Goal: Book appointment/travel/reservation

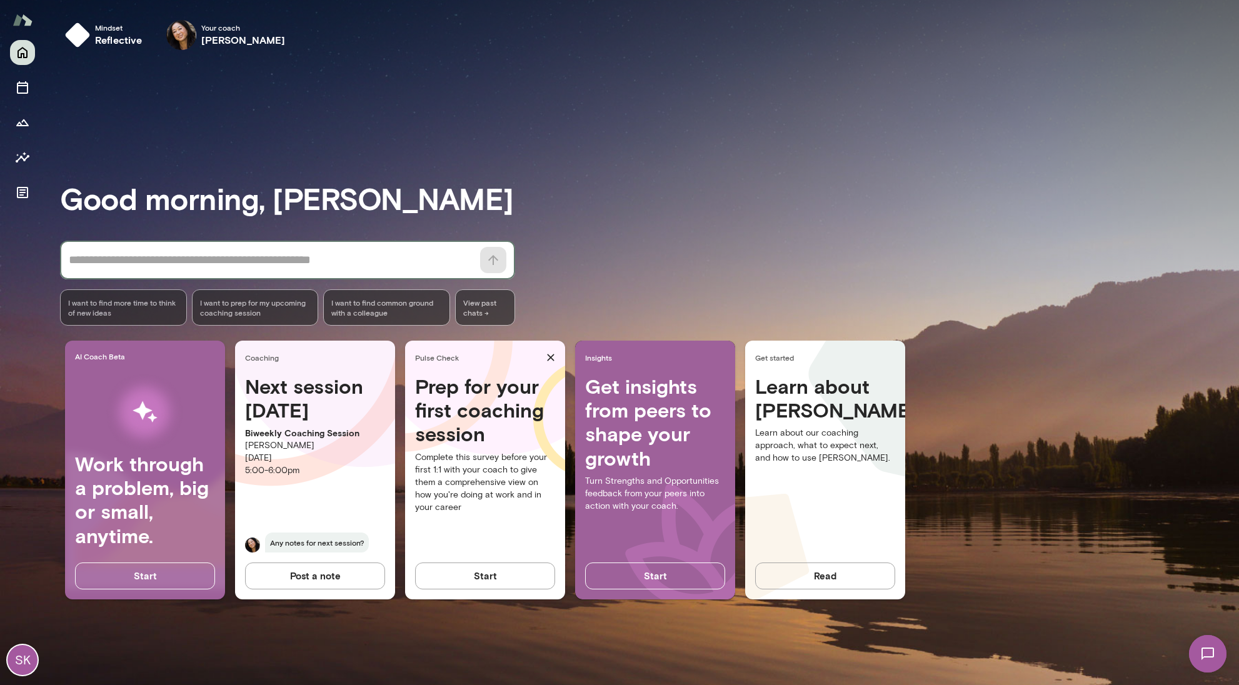
click at [169, 262] on textarea at bounding box center [271, 260] width 404 height 18
click at [211, 33] on h6 "[PERSON_NAME]" at bounding box center [243, 40] width 84 height 15
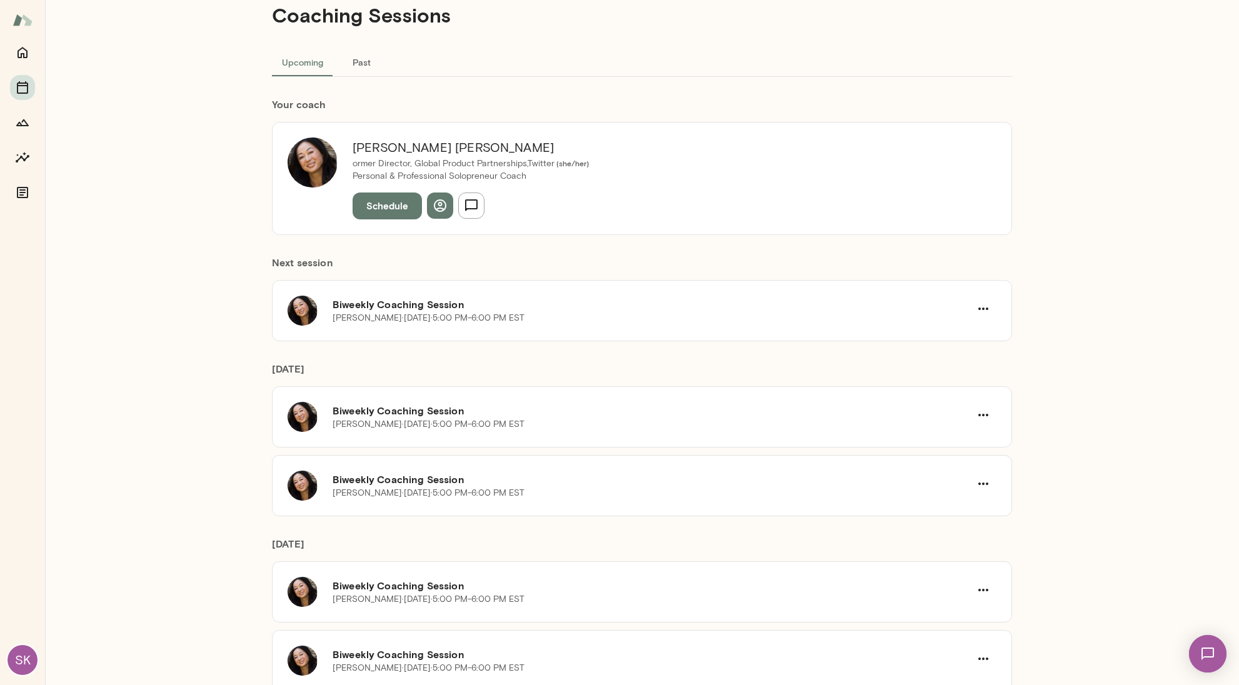
scroll to position [39, 0]
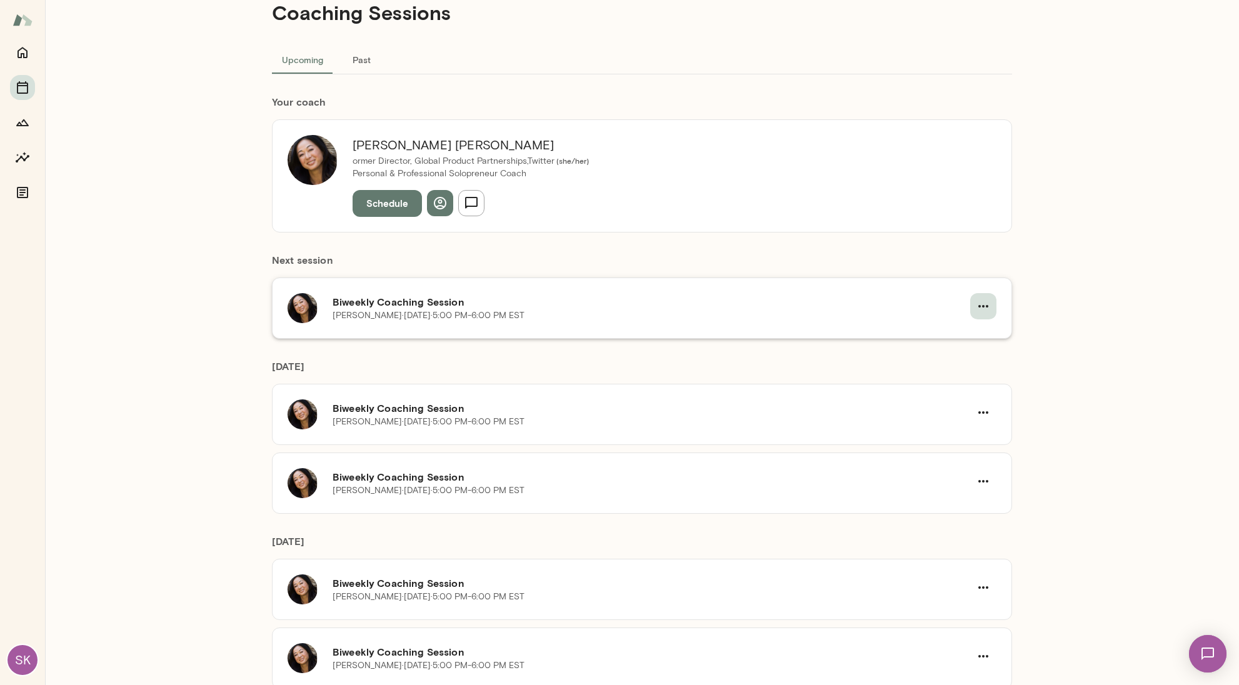
click at [978, 302] on icon "button" at bounding box center [983, 306] width 15 height 15
click at [957, 332] on span "Reschedule" at bounding box center [956, 335] width 54 height 15
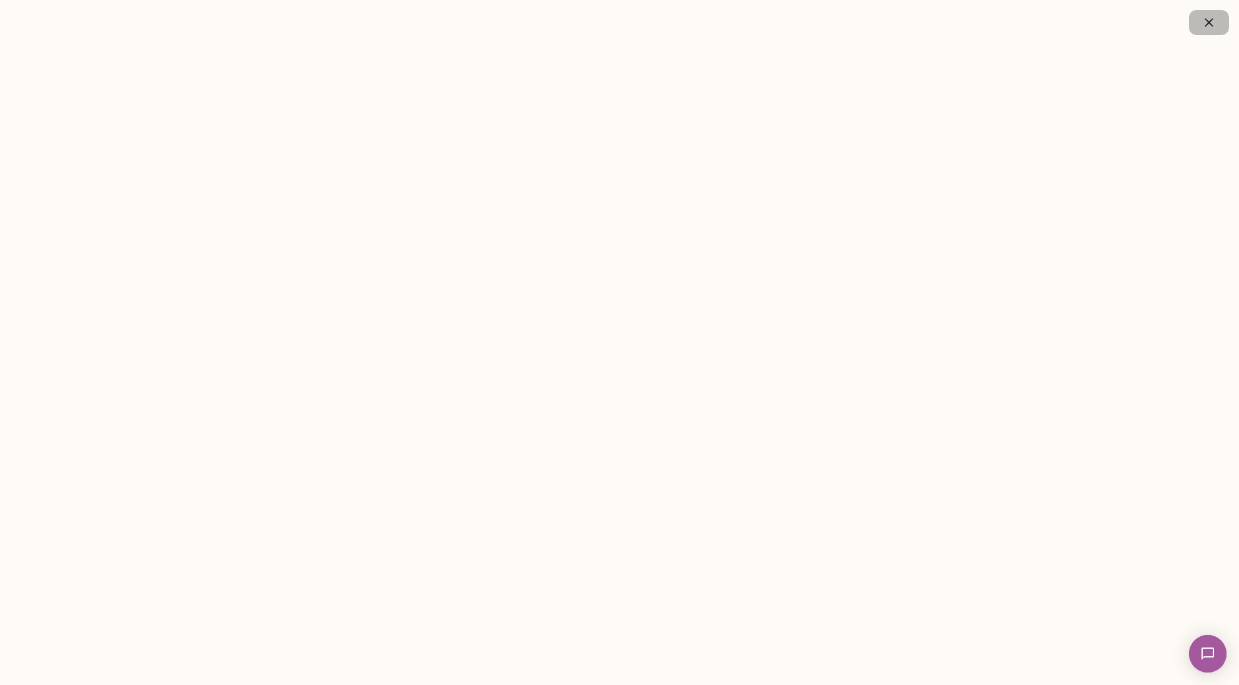
click at [1208, 27] on icon "button" at bounding box center [1208, 22] width 15 height 15
